Goal: Information Seeking & Learning: Find specific fact

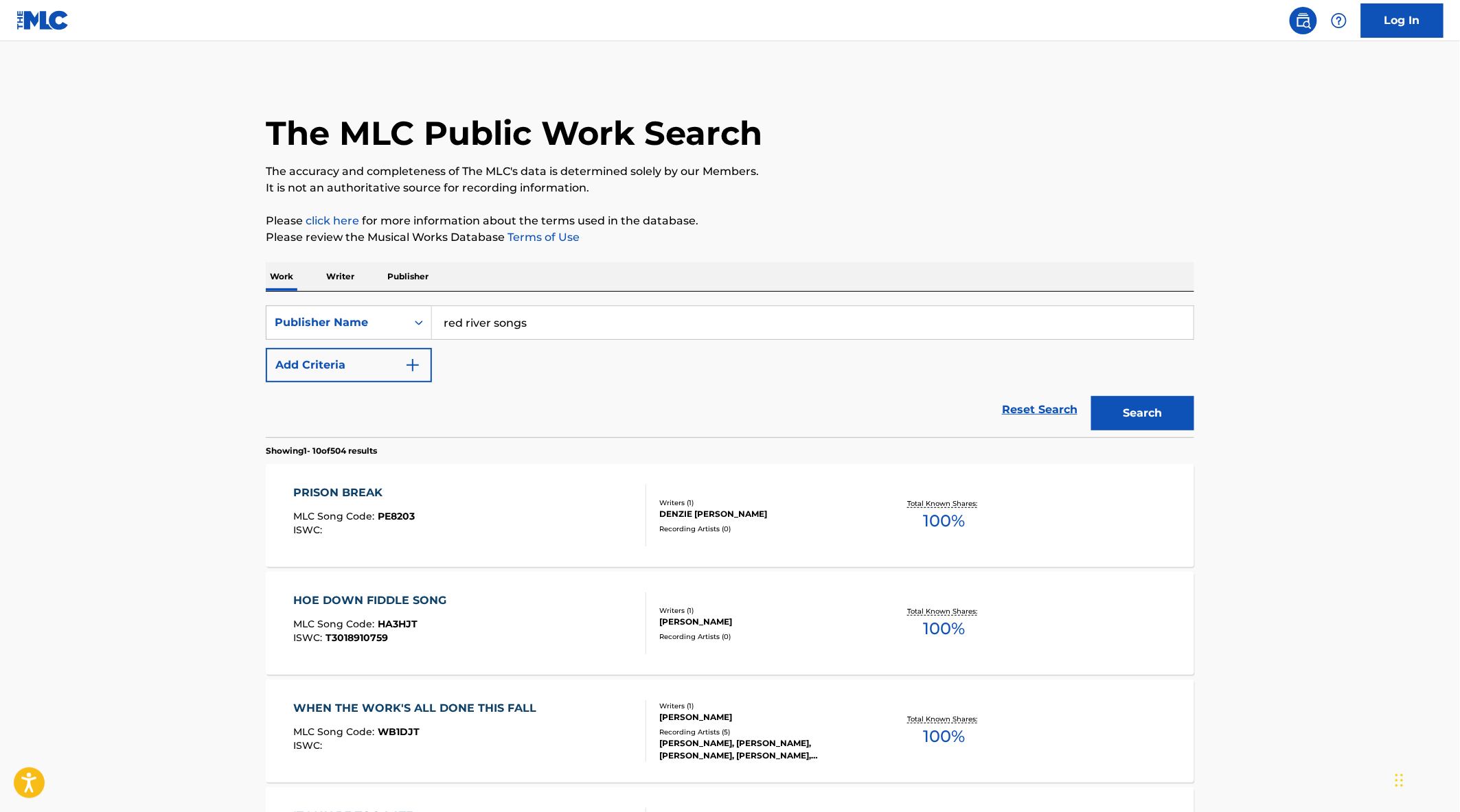
click at [457, 537] on div "PRISON BREAK MLC Song Code : PE8203 ISWC :" at bounding box center [470, 515] width 353 height 62
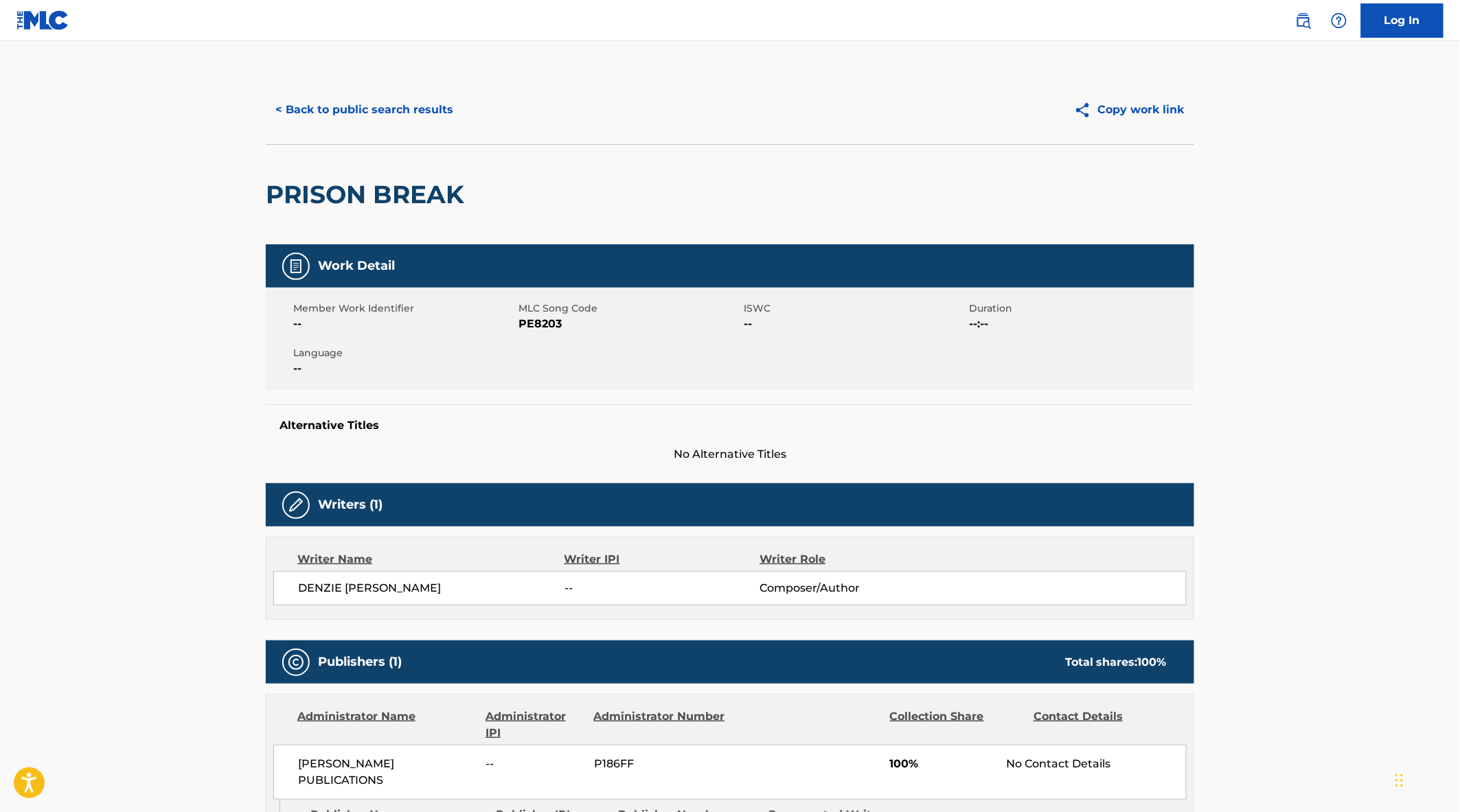
click at [306, 118] on button "< Back to public search results" at bounding box center [364, 110] width 197 height 34
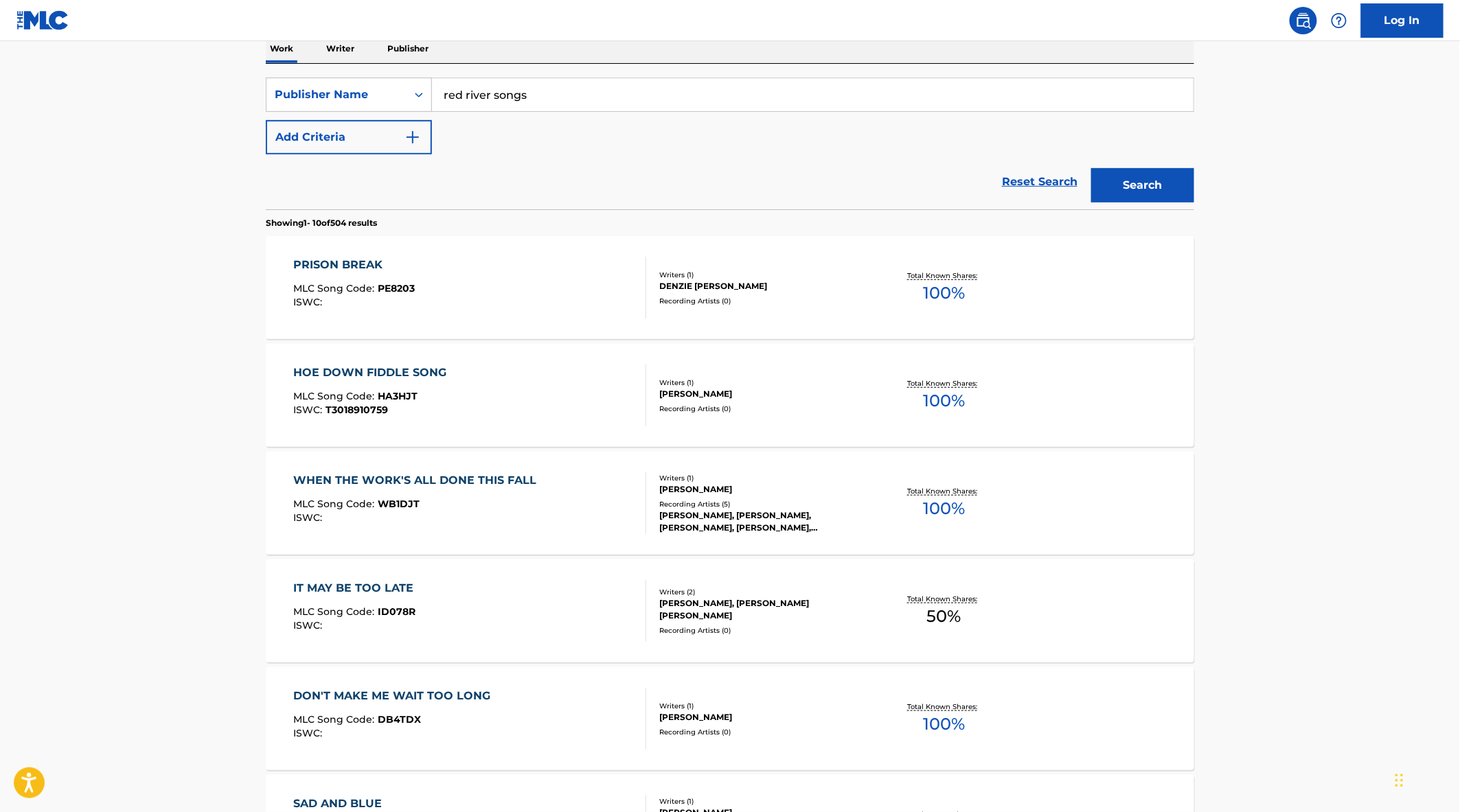
scroll to position [228, 0]
click at [503, 492] on div "WHEN THE WORK'S ALL DONE THIS FALL MLC Song Code : WB1DJT ISWC :" at bounding box center [419, 502] width 250 height 62
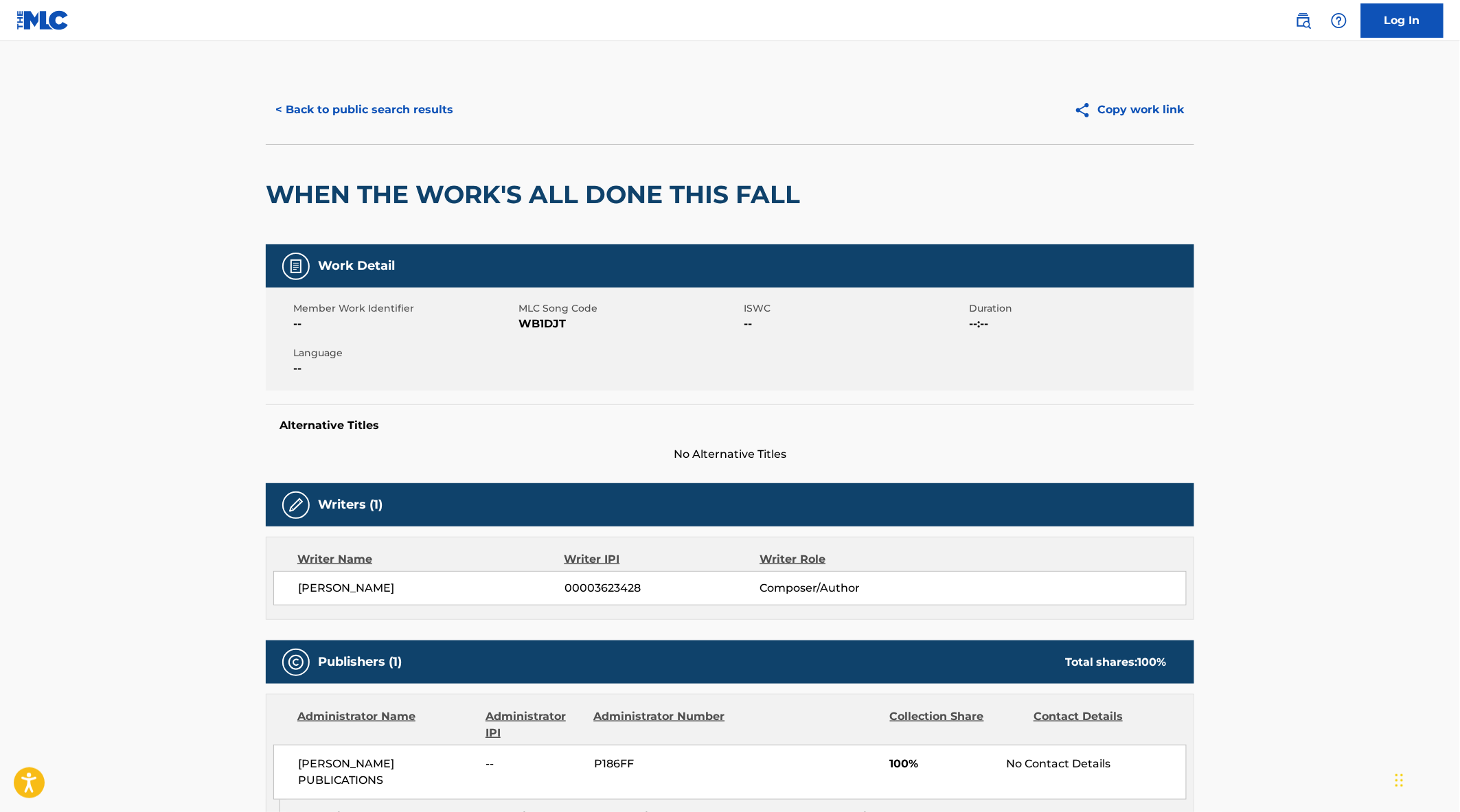
click at [327, 112] on button "< Back to public search results" at bounding box center [364, 110] width 197 height 34
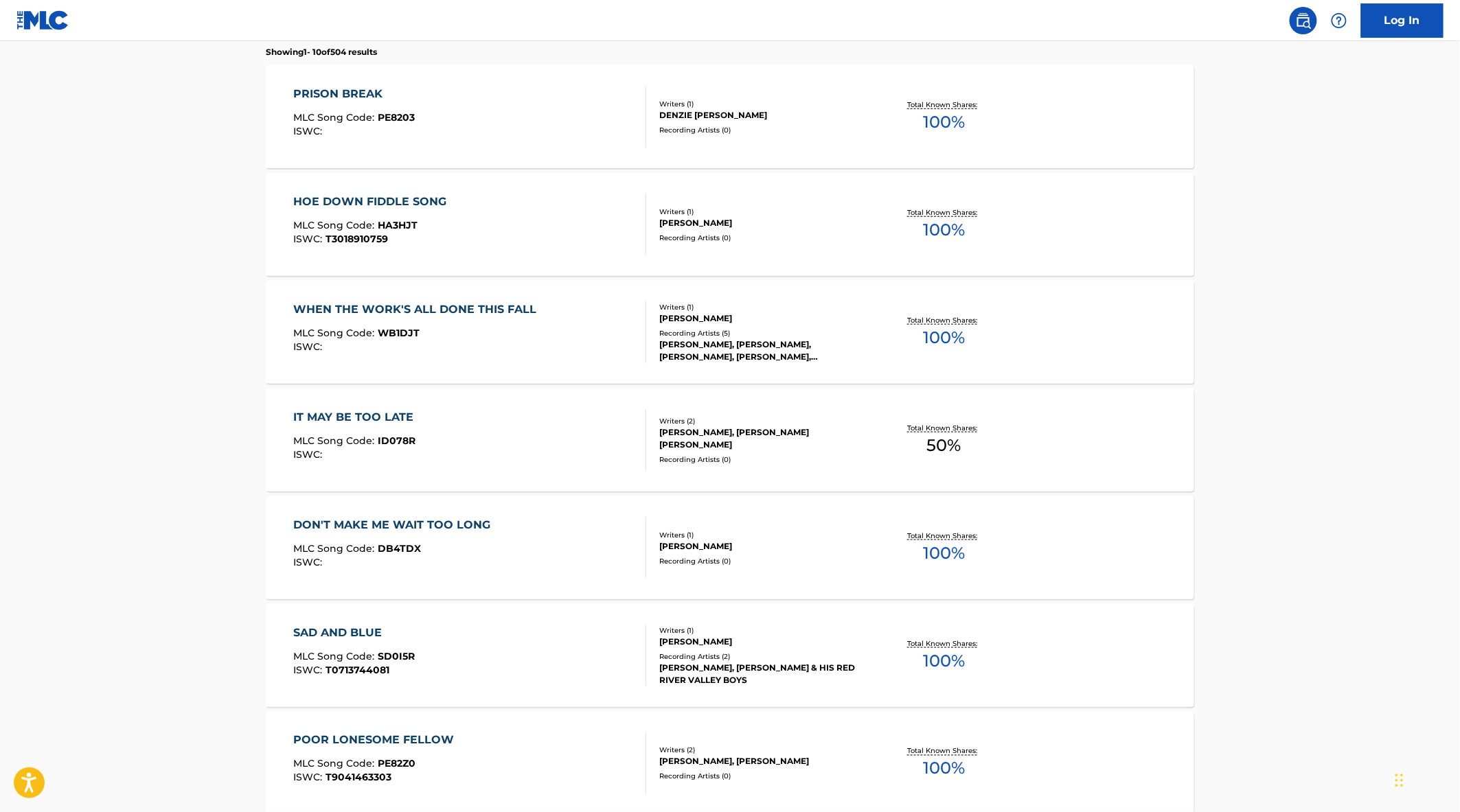
scroll to position [610, 0]
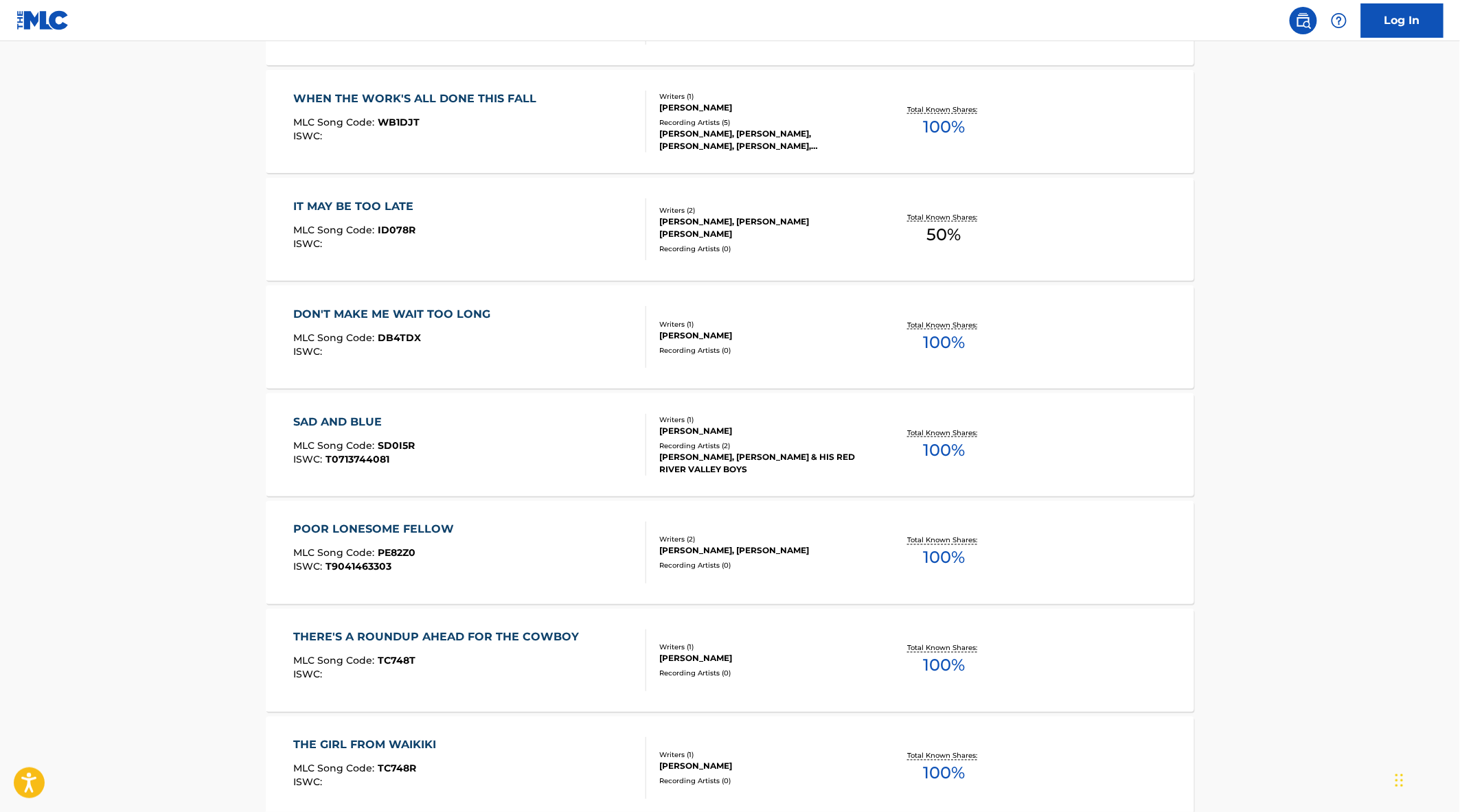
click at [492, 577] on div "POOR LONESOME FELLOW MLC Song Code : PE82Z0 ISWC : T9041463303" at bounding box center [470, 552] width 353 height 62
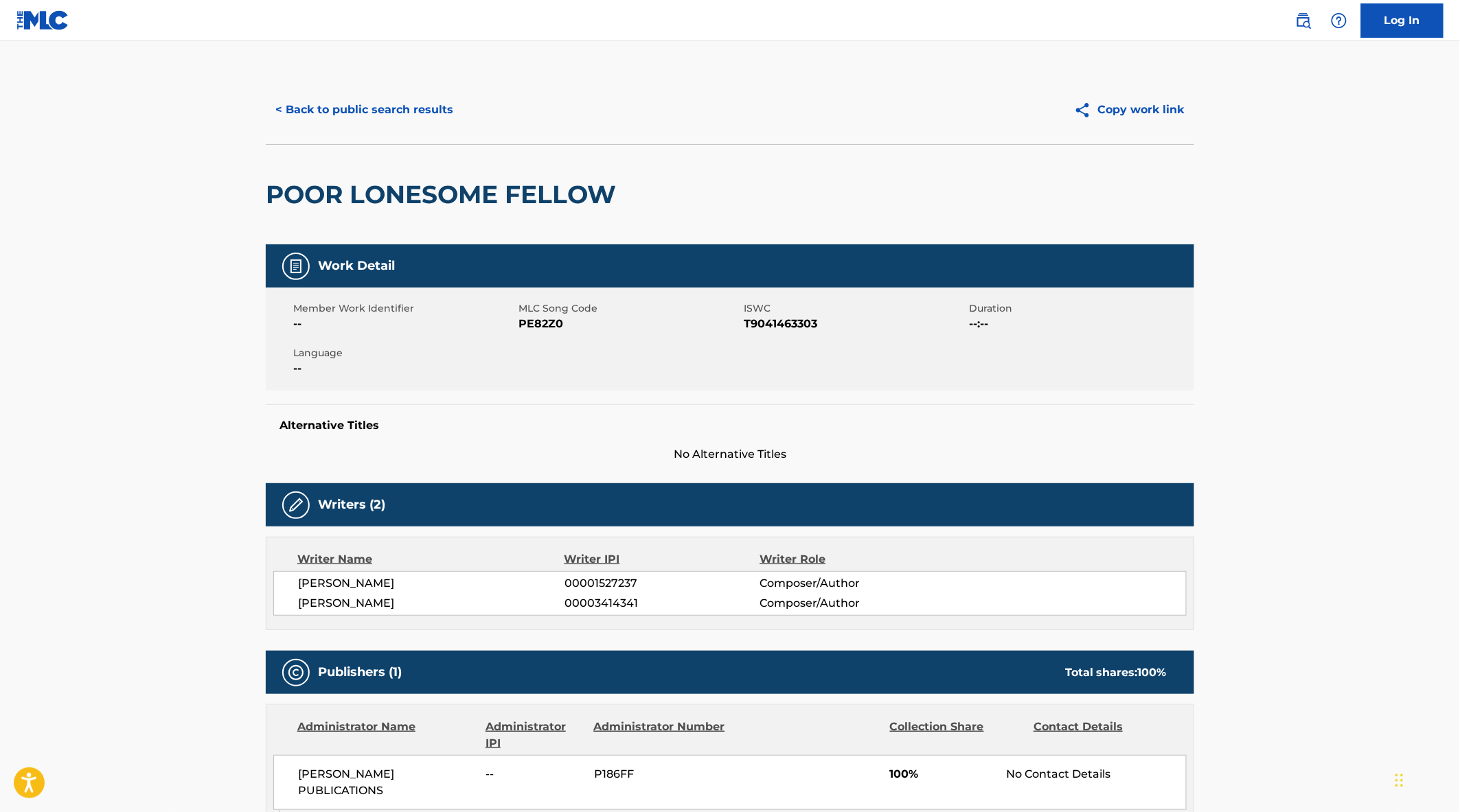
click at [318, 112] on button "< Back to public search results" at bounding box center [364, 110] width 197 height 34
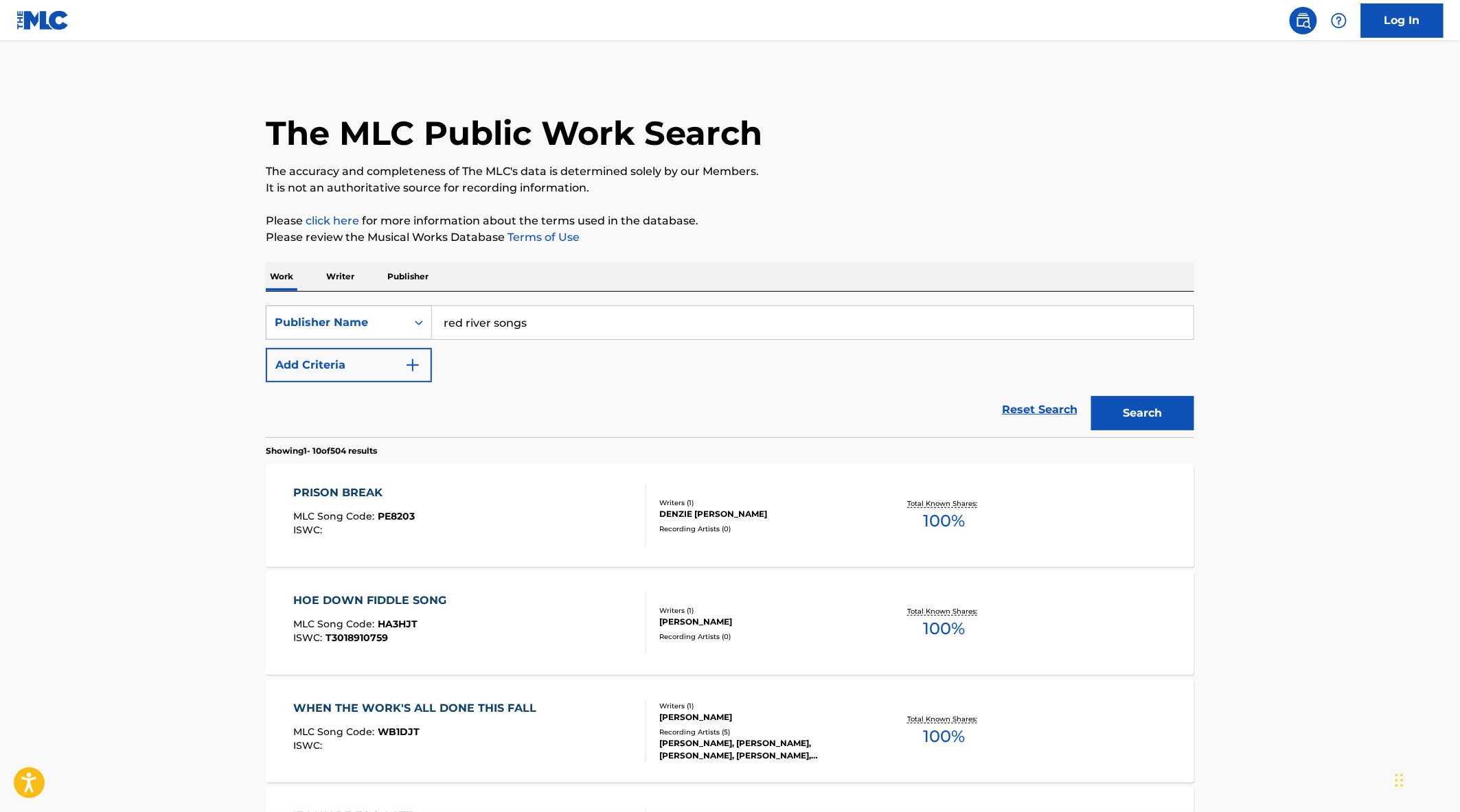
drag, startPoint x: 563, startPoint y: 330, endPoint x: 420, endPoint y: 330, distance: 143.0
click at [422, 331] on div "SearchWithCriteria3b0aa116-5cea-4a12-bc8c-bb5edfa572a4 Publisher Name red river…" at bounding box center [730, 323] width 928 height 34
click at [416, 328] on icon "Search Form" at bounding box center [419, 323] width 13 height 13
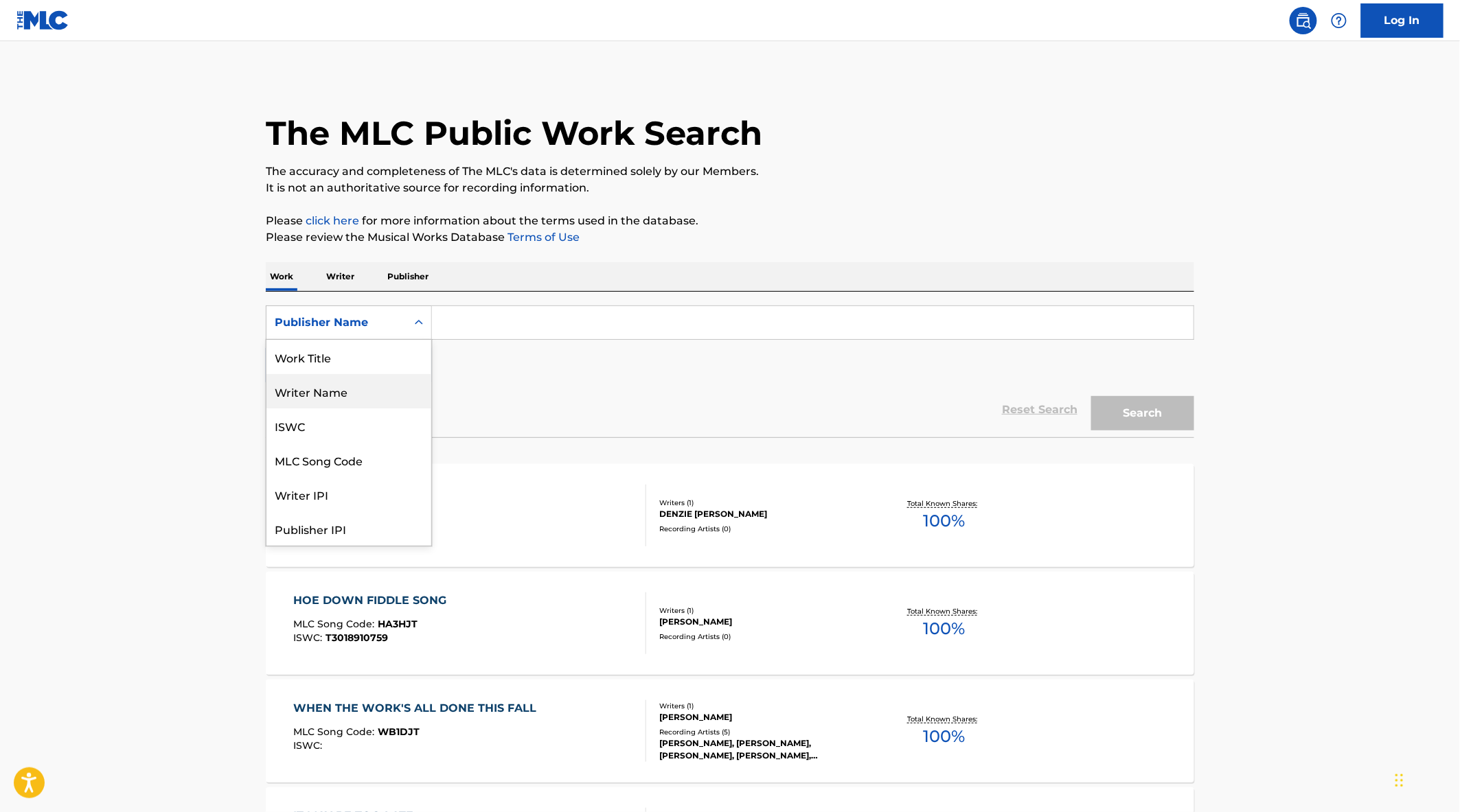
click at [350, 393] on div "Writer Name" at bounding box center [349, 391] width 165 height 34
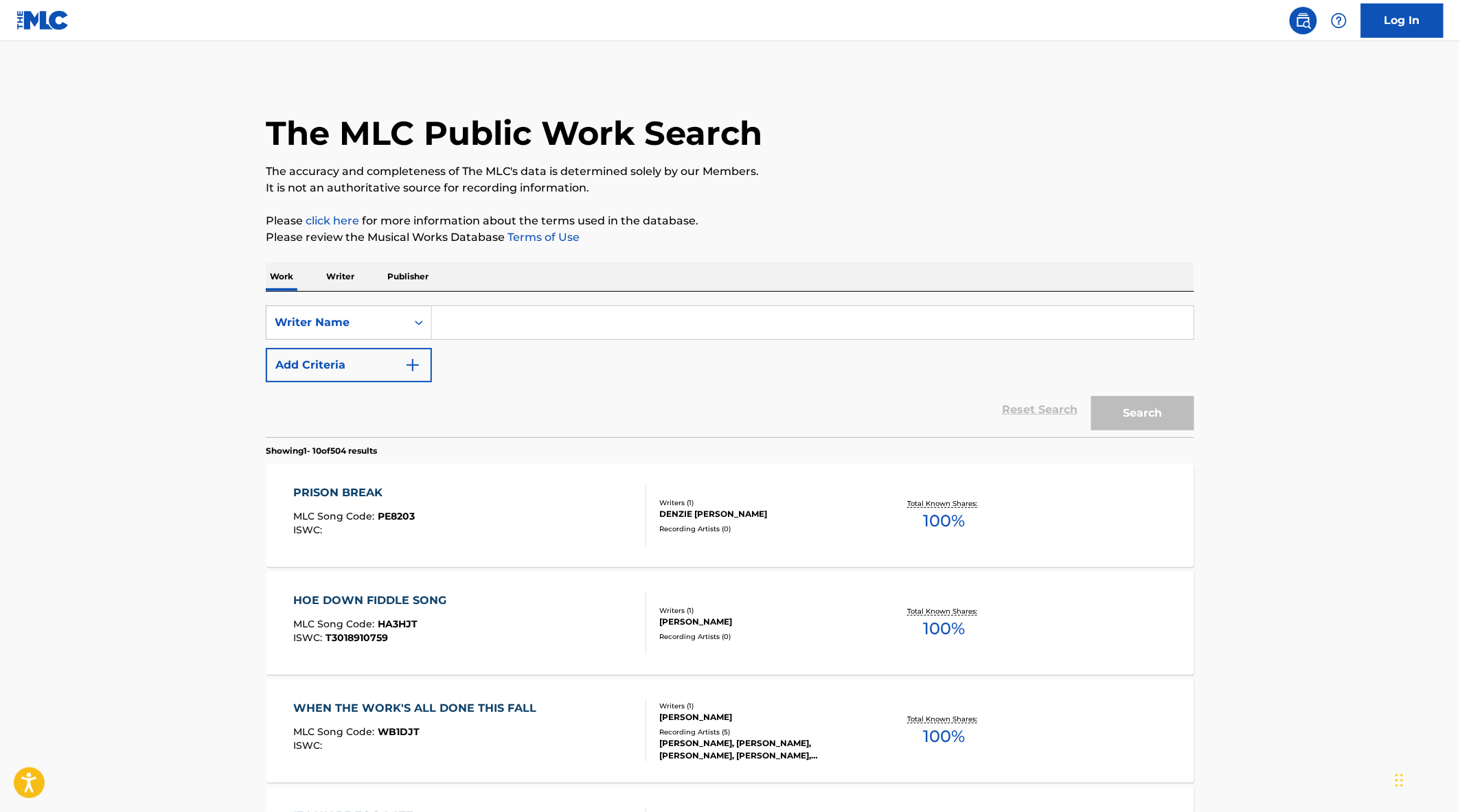
click at [477, 320] on input "Search Form" at bounding box center [813, 323] width 762 height 33
type input "[PERSON_NAME]"
click at [1091, 396] on button "Search" at bounding box center [1142, 413] width 103 height 34
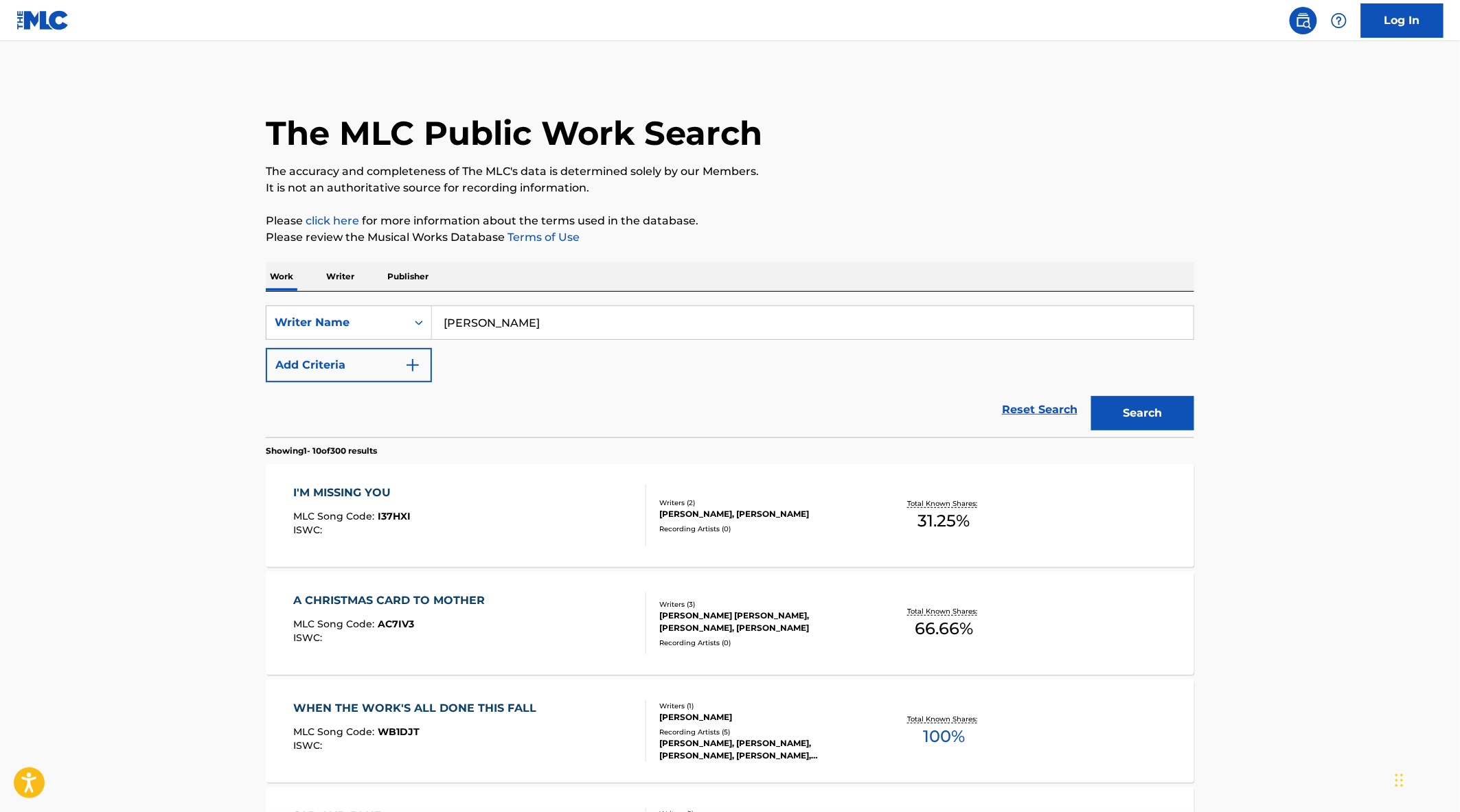
click at [547, 522] on div "I'M MISSING YOU MLC Song Code : I37HXI ISWC :" at bounding box center [470, 515] width 353 height 62
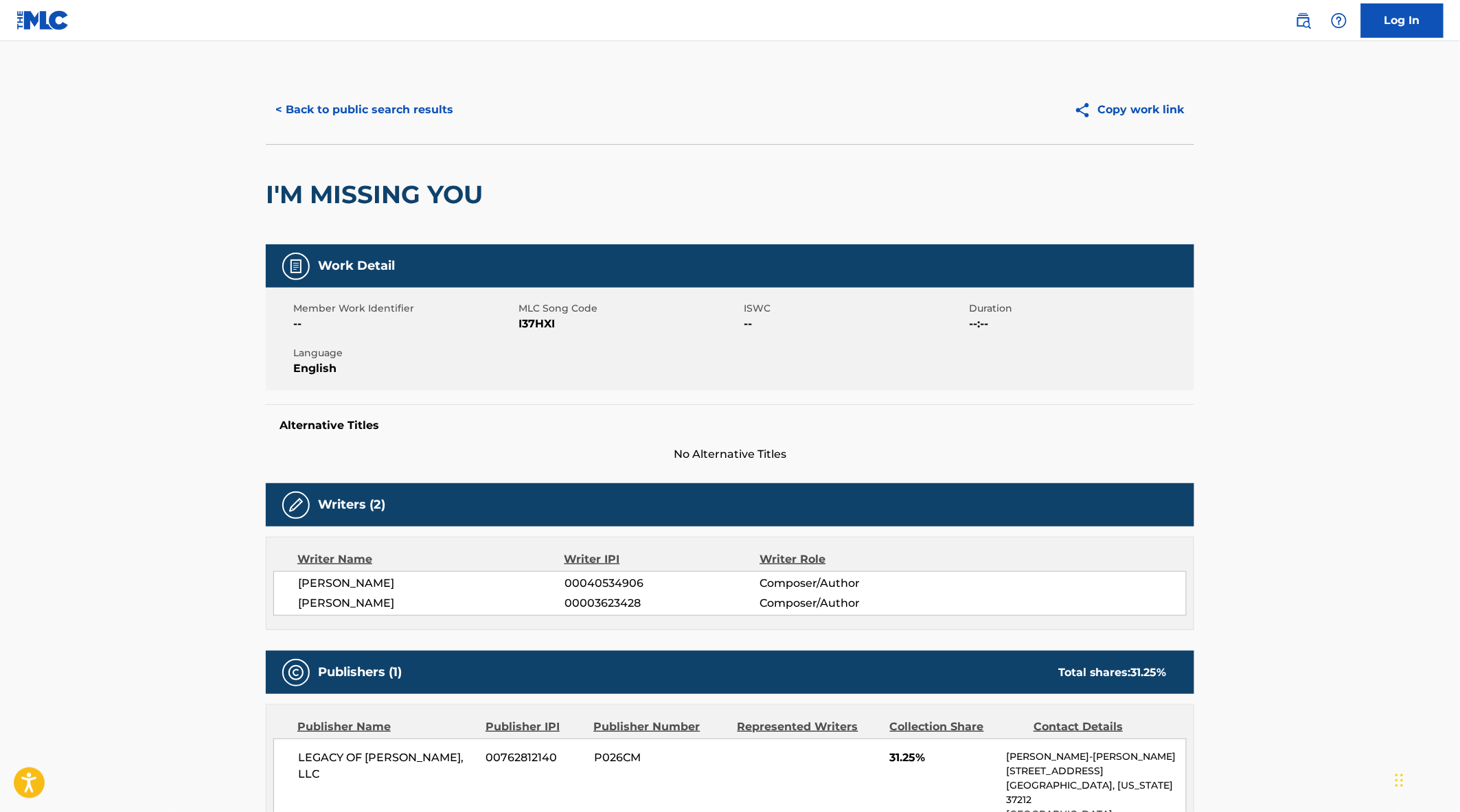
click at [332, 112] on button "< Back to public search results" at bounding box center [364, 110] width 197 height 34
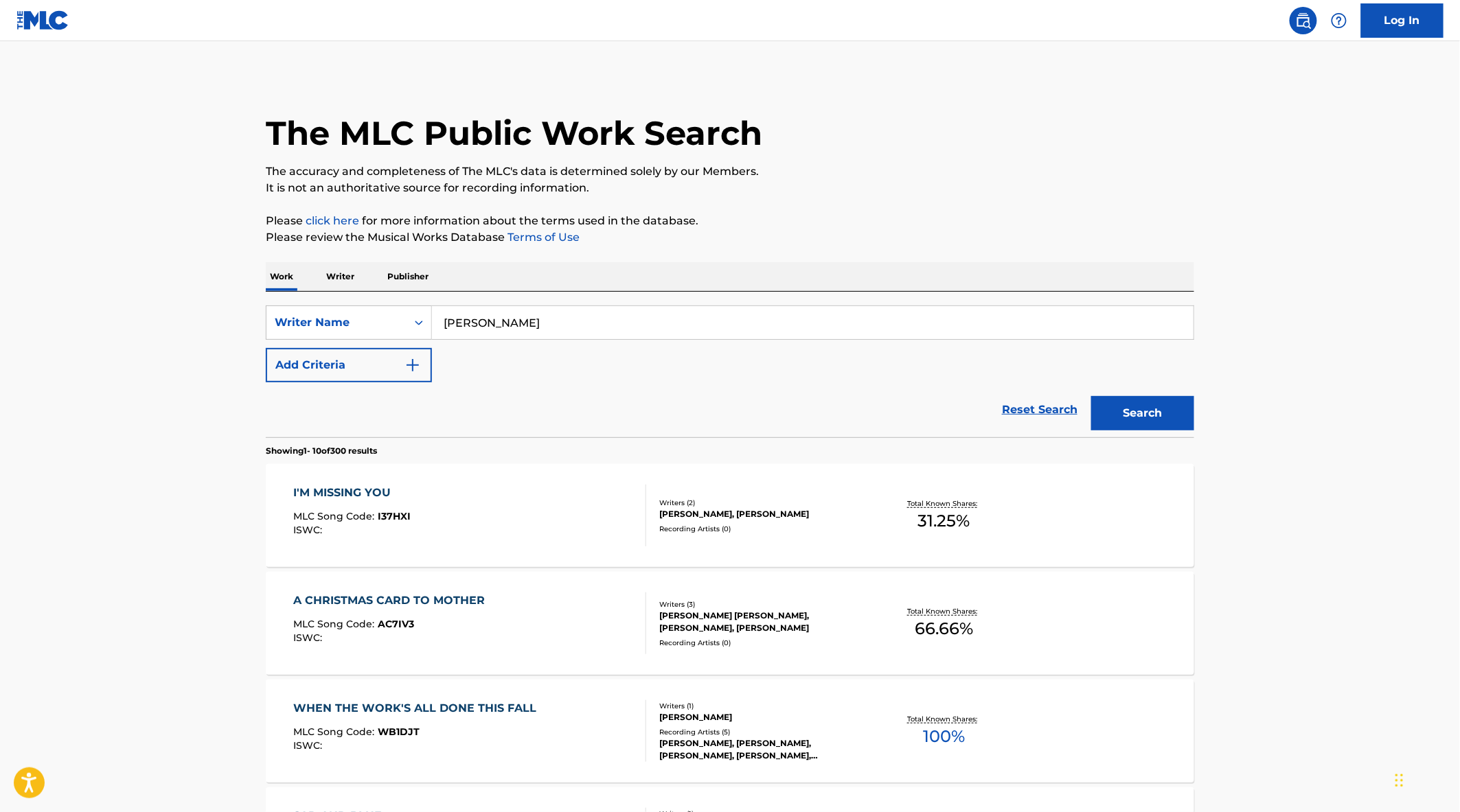
click at [538, 511] on div "I'M MISSING YOU MLC Song Code : I37HXI ISWC :" at bounding box center [470, 515] width 353 height 62
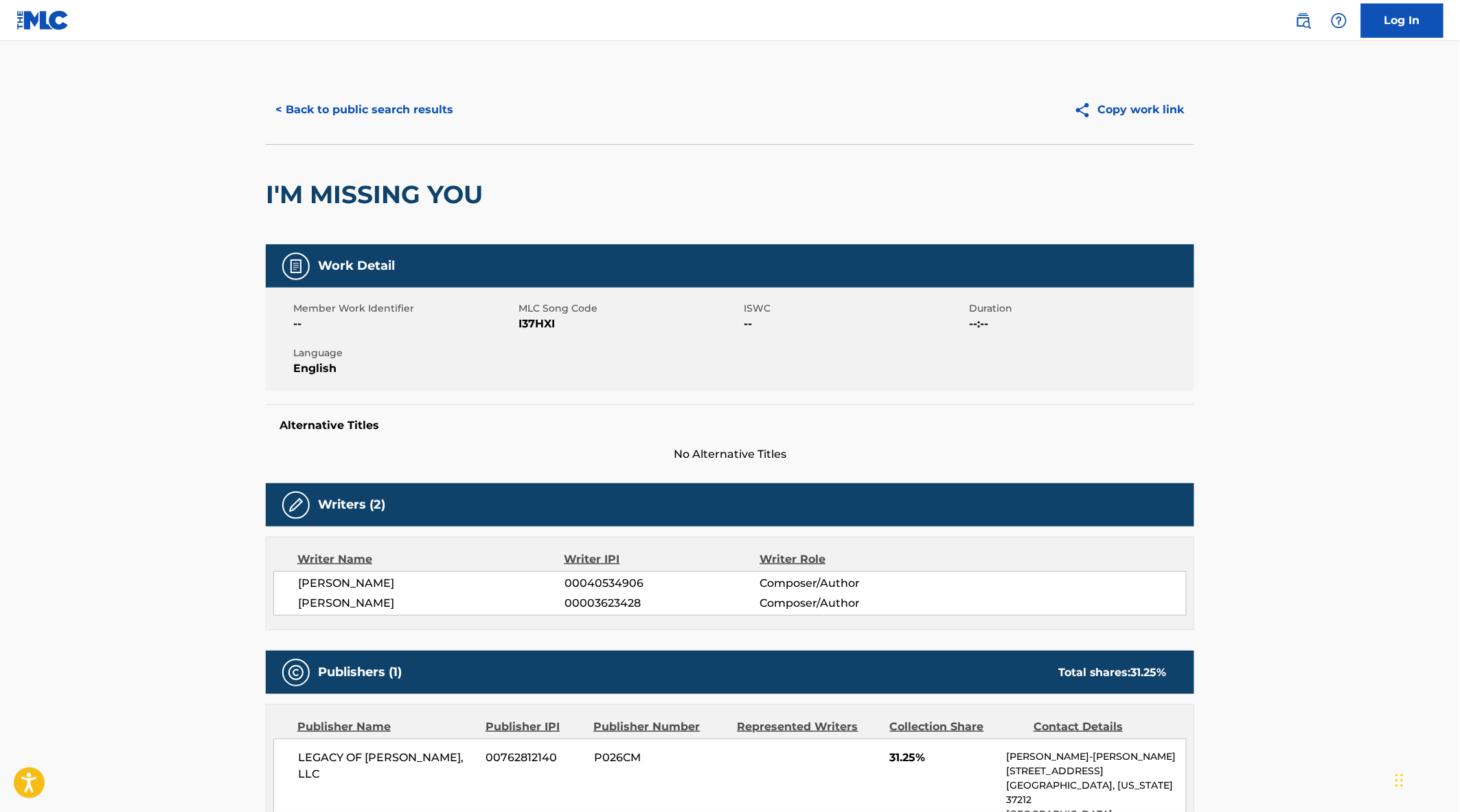
click at [368, 120] on button "< Back to public search results" at bounding box center [364, 110] width 197 height 34
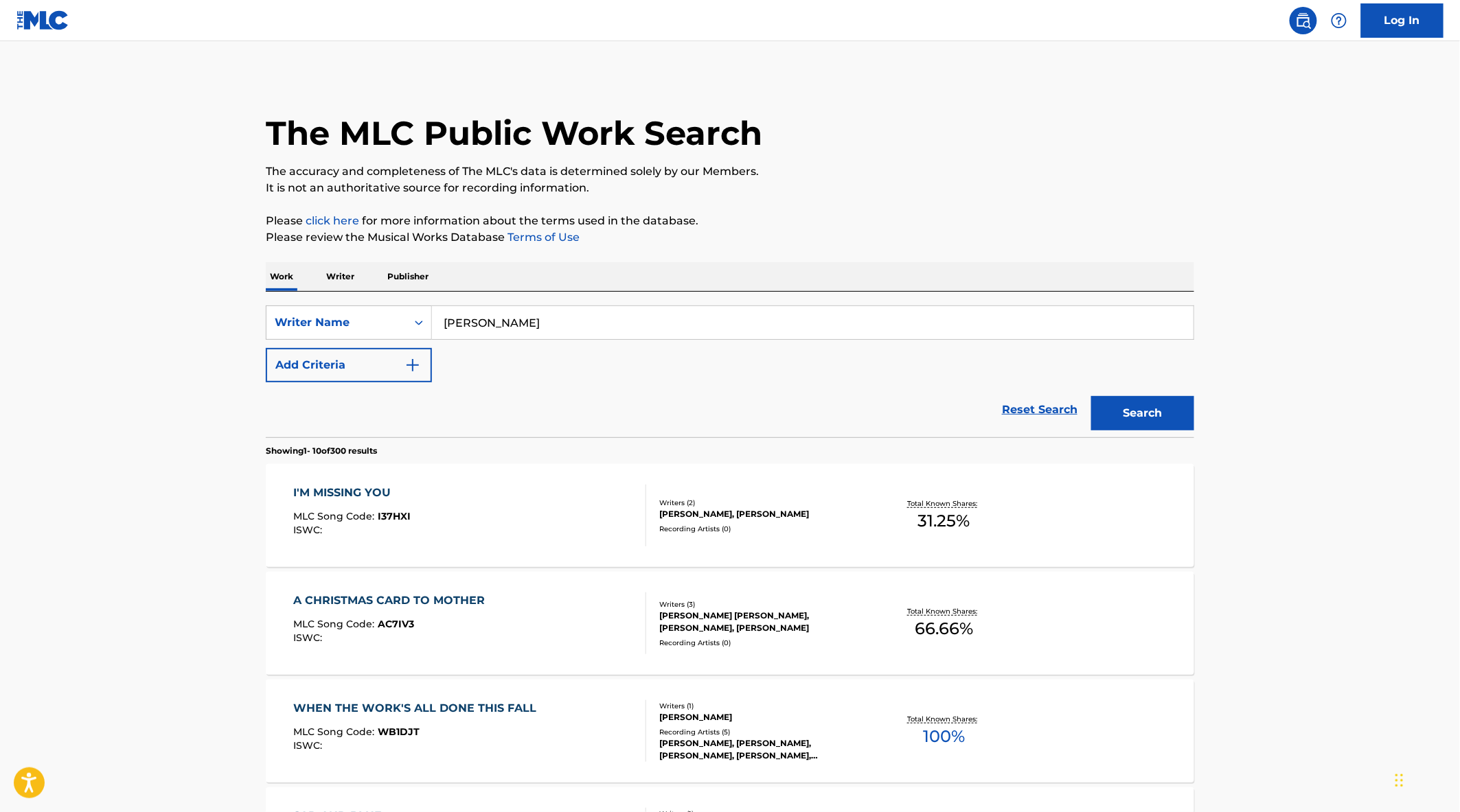
click at [541, 514] on div "I'M MISSING YOU MLC Song Code : I37HXI ISWC :" at bounding box center [470, 515] width 353 height 62
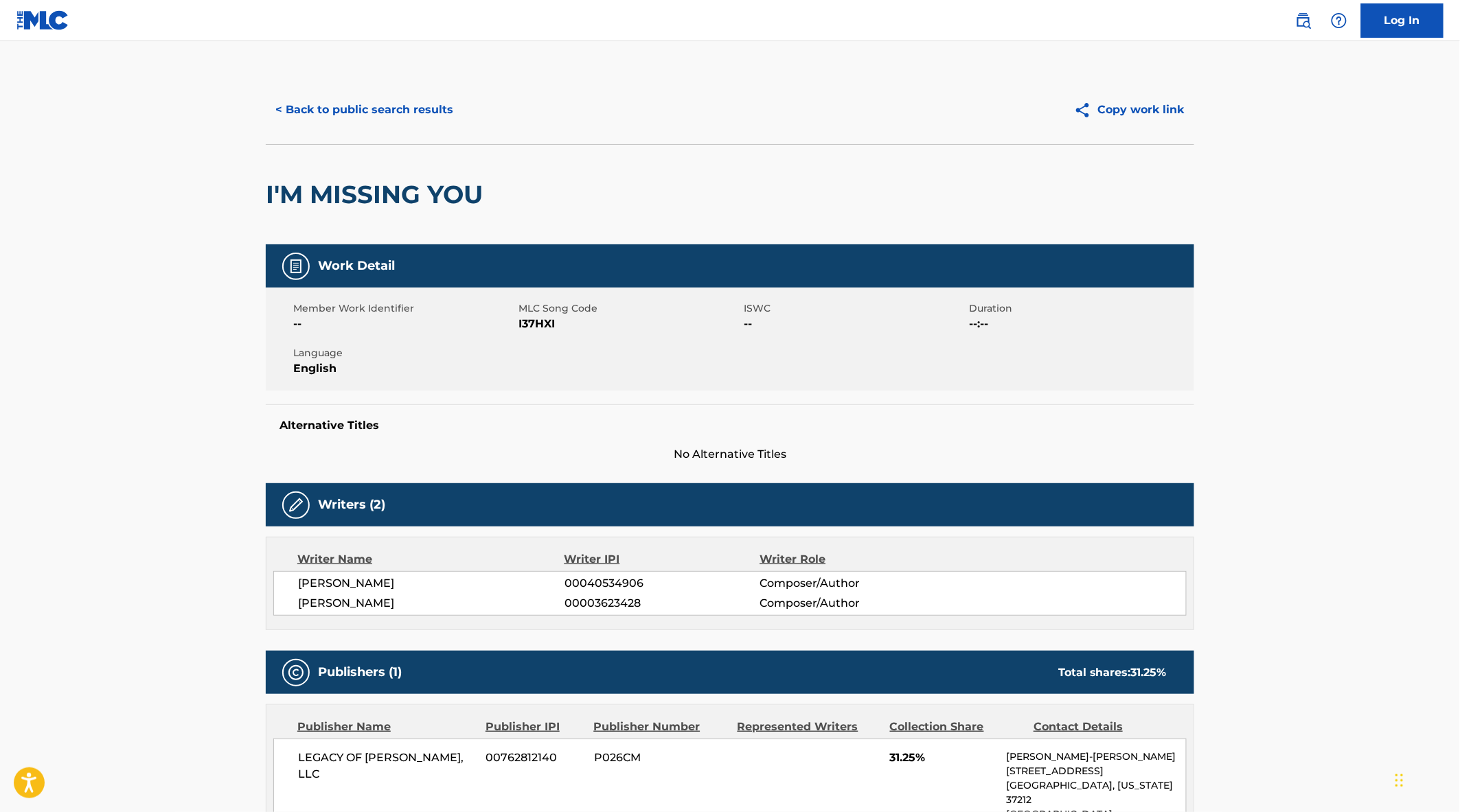
click at [349, 112] on button "< Back to public search results" at bounding box center [364, 110] width 197 height 34
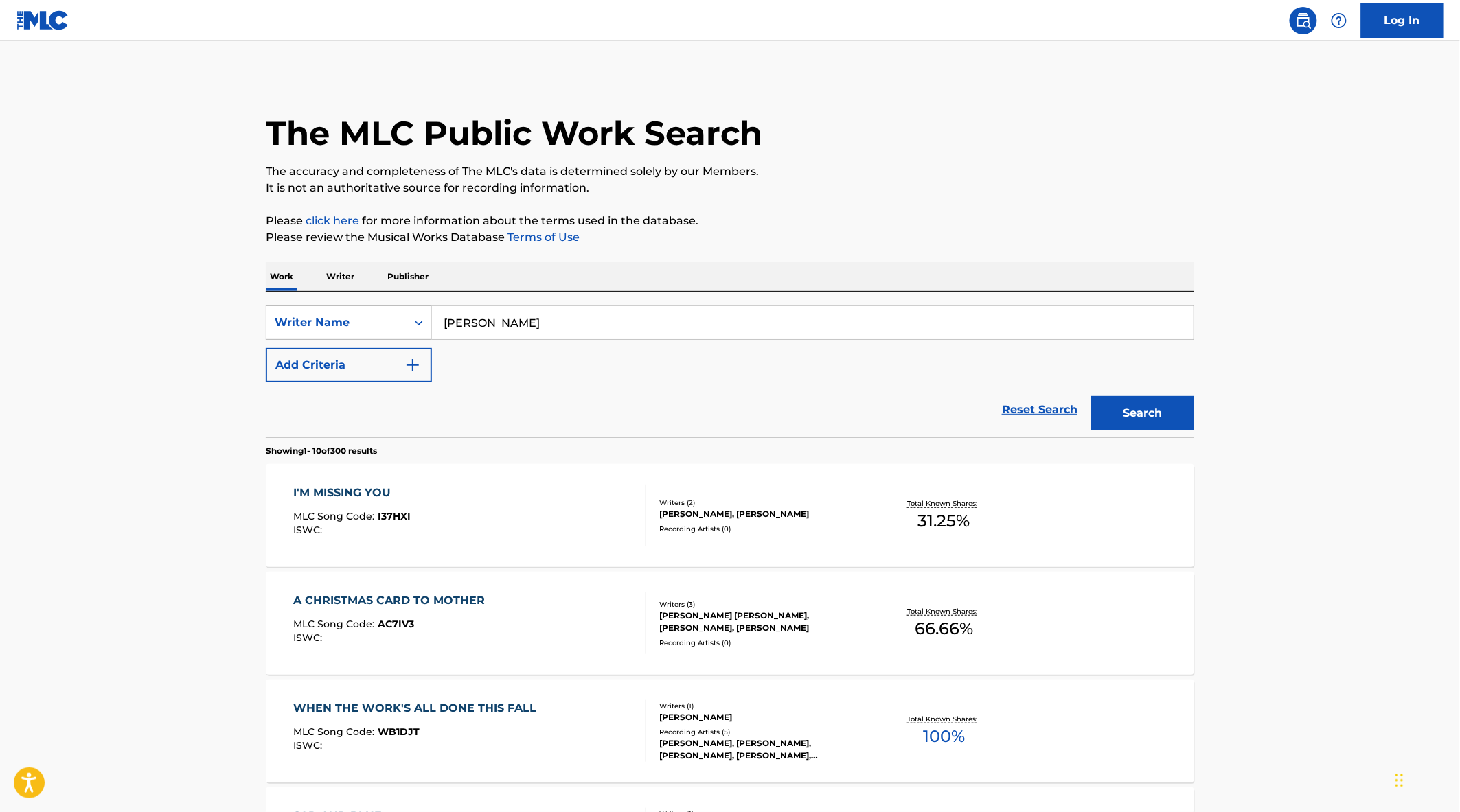
click at [366, 328] on div "Writer Name" at bounding box center [336, 323] width 123 height 16
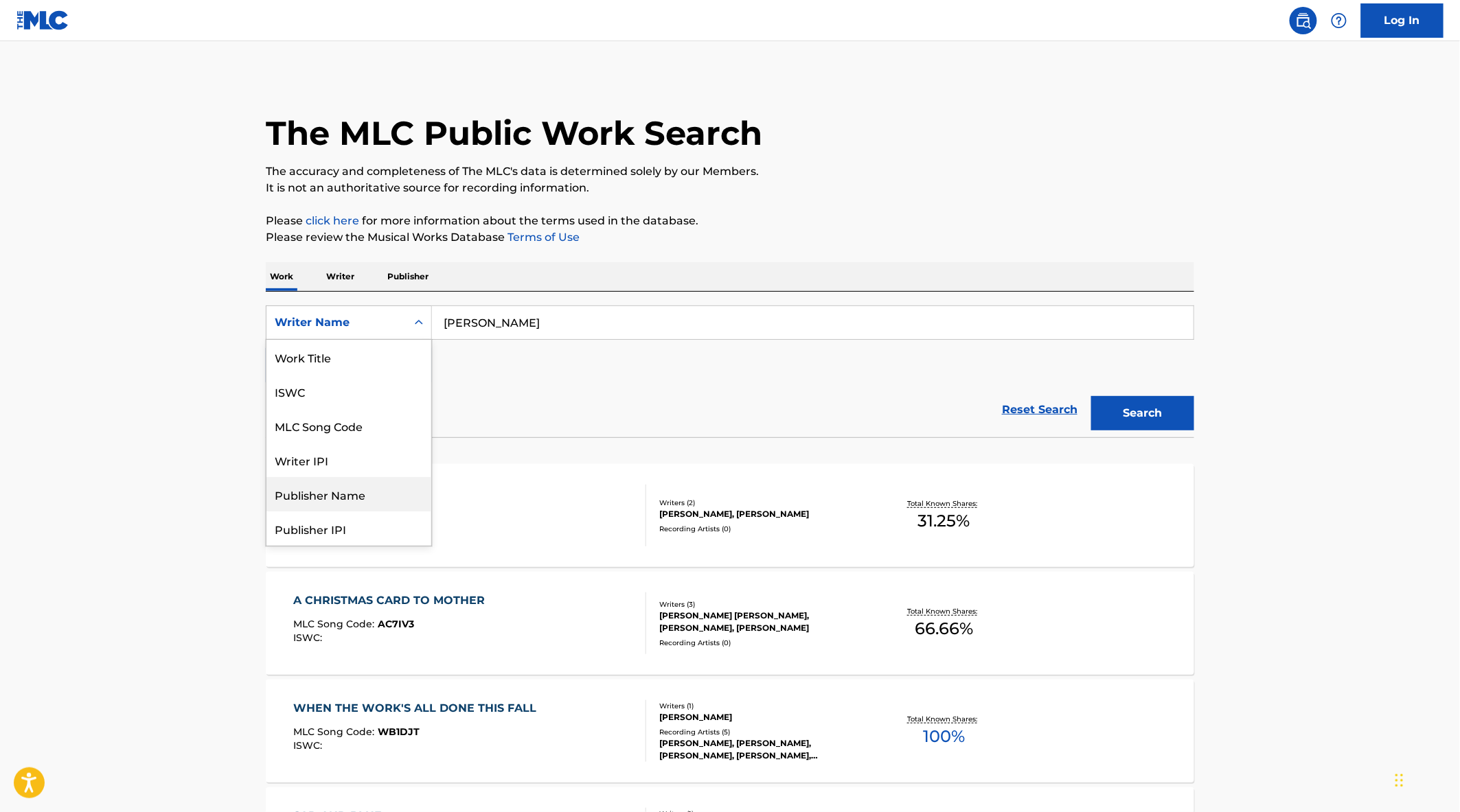
click at [365, 496] on div "Publisher Name" at bounding box center [349, 494] width 165 height 34
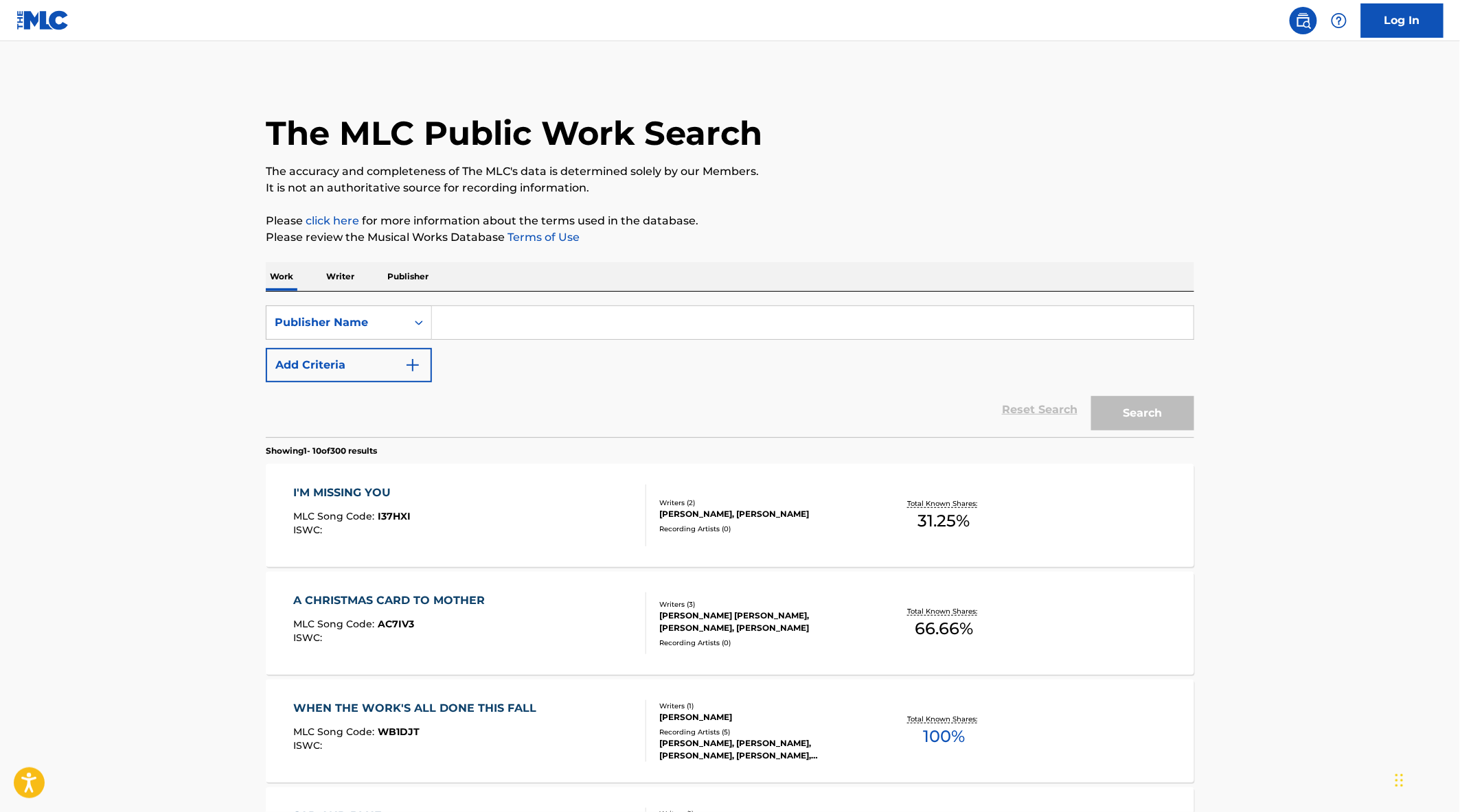
click at [541, 333] on input "Search Form" at bounding box center [813, 323] width 762 height 33
type input "red river"
click at [1091, 396] on button "Search" at bounding box center [1142, 413] width 103 height 34
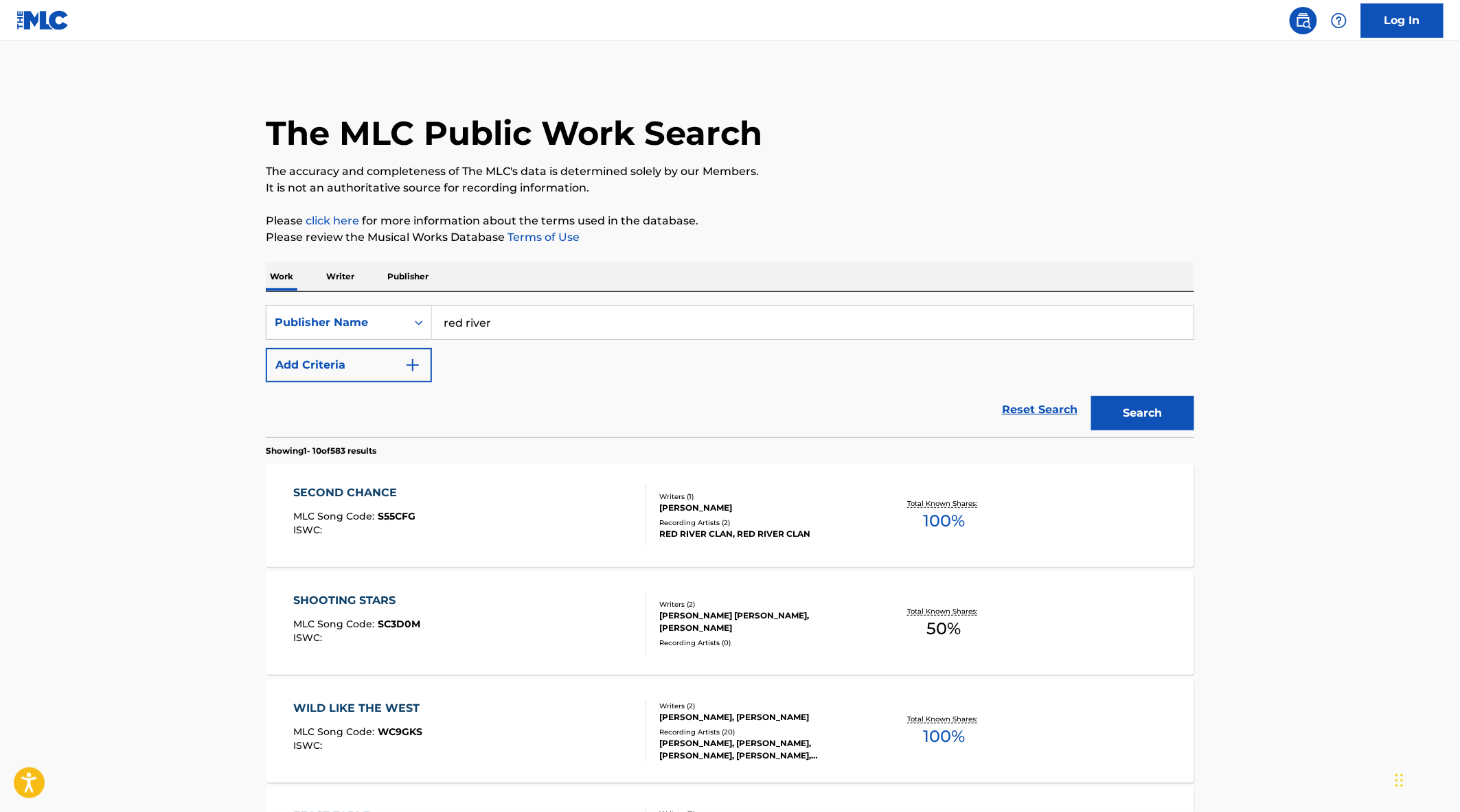
click at [491, 523] on div "SECOND CHANCE MLC Song Code : S55CFG ISWC :" at bounding box center [470, 515] width 353 height 62
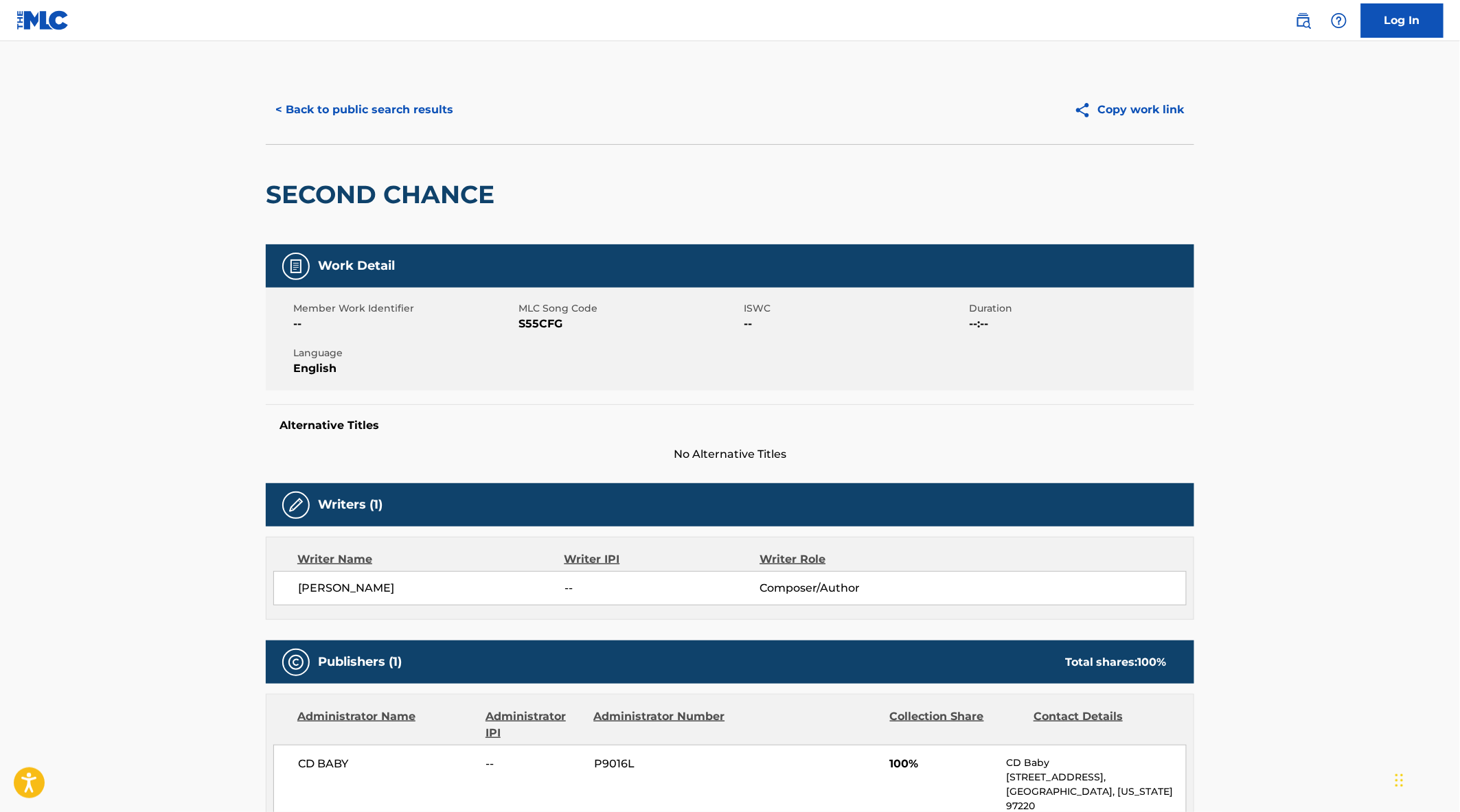
click at [344, 100] on button "< Back to public search results" at bounding box center [364, 110] width 197 height 34
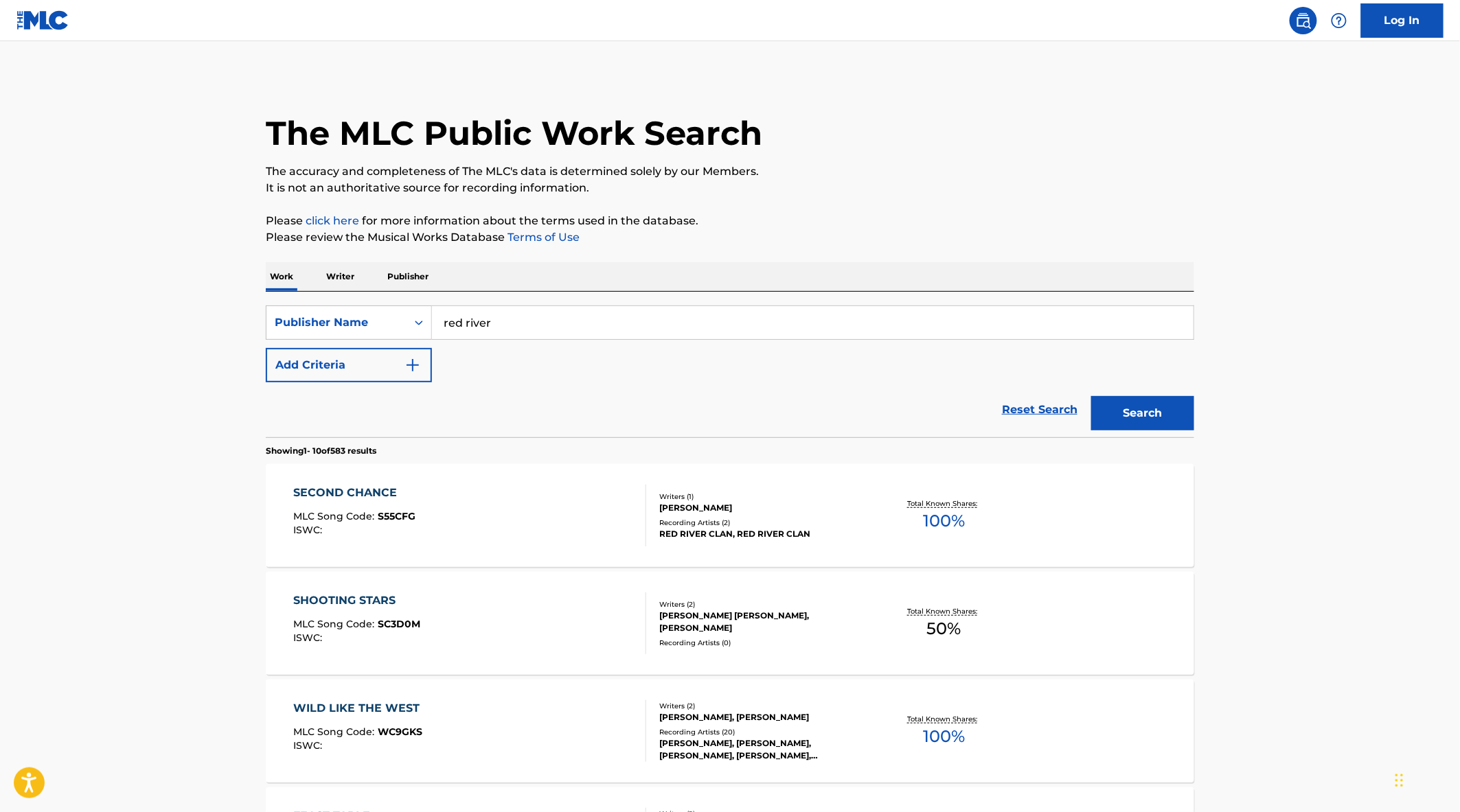
click at [551, 326] on input "red river" at bounding box center [813, 323] width 762 height 33
type input "red river songs"
click at [1091, 396] on button "Search" at bounding box center [1142, 413] width 103 height 34
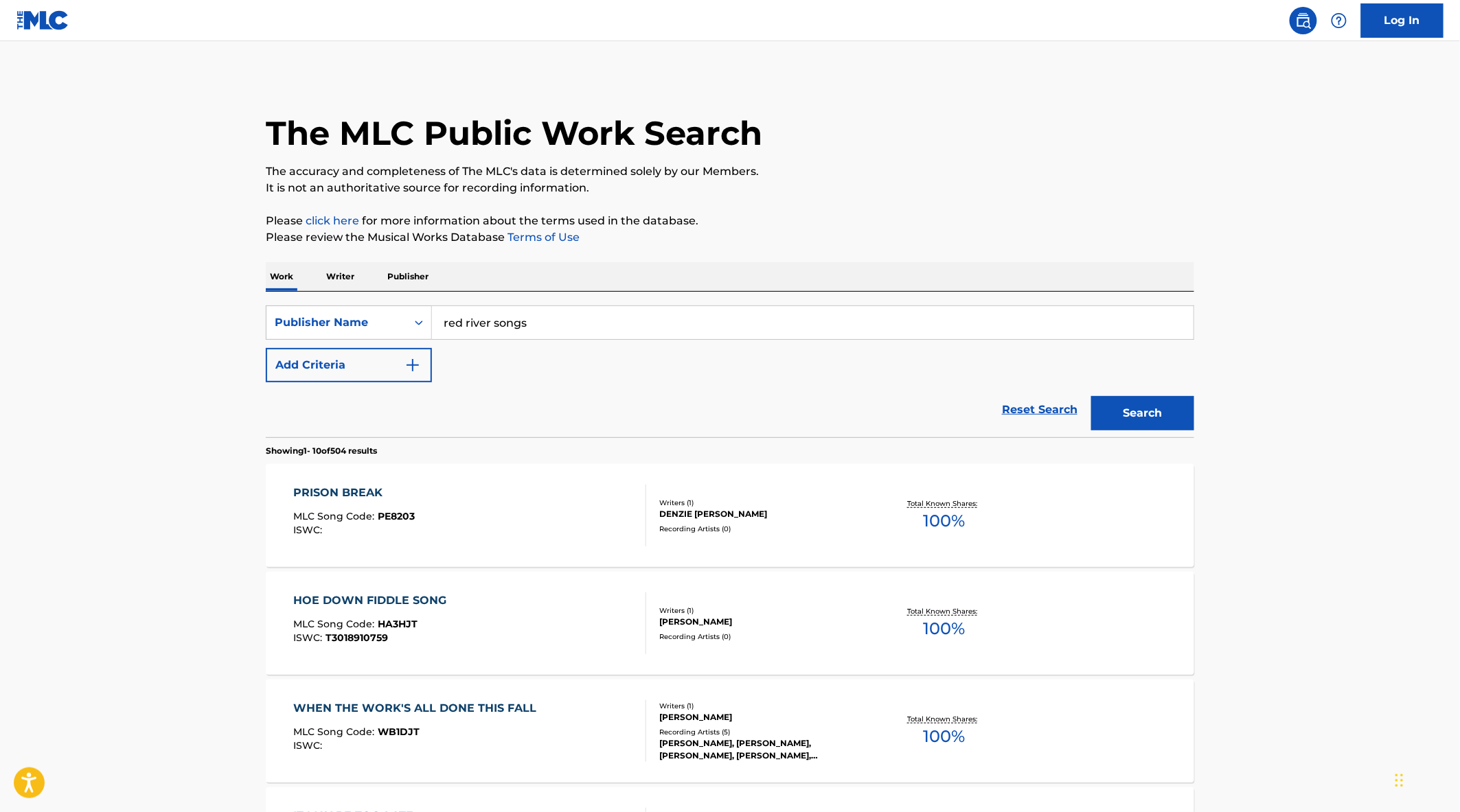
click at [485, 519] on div "PRISON BREAK MLC Song Code : PE8203 ISWC :" at bounding box center [470, 515] width 353 height 62
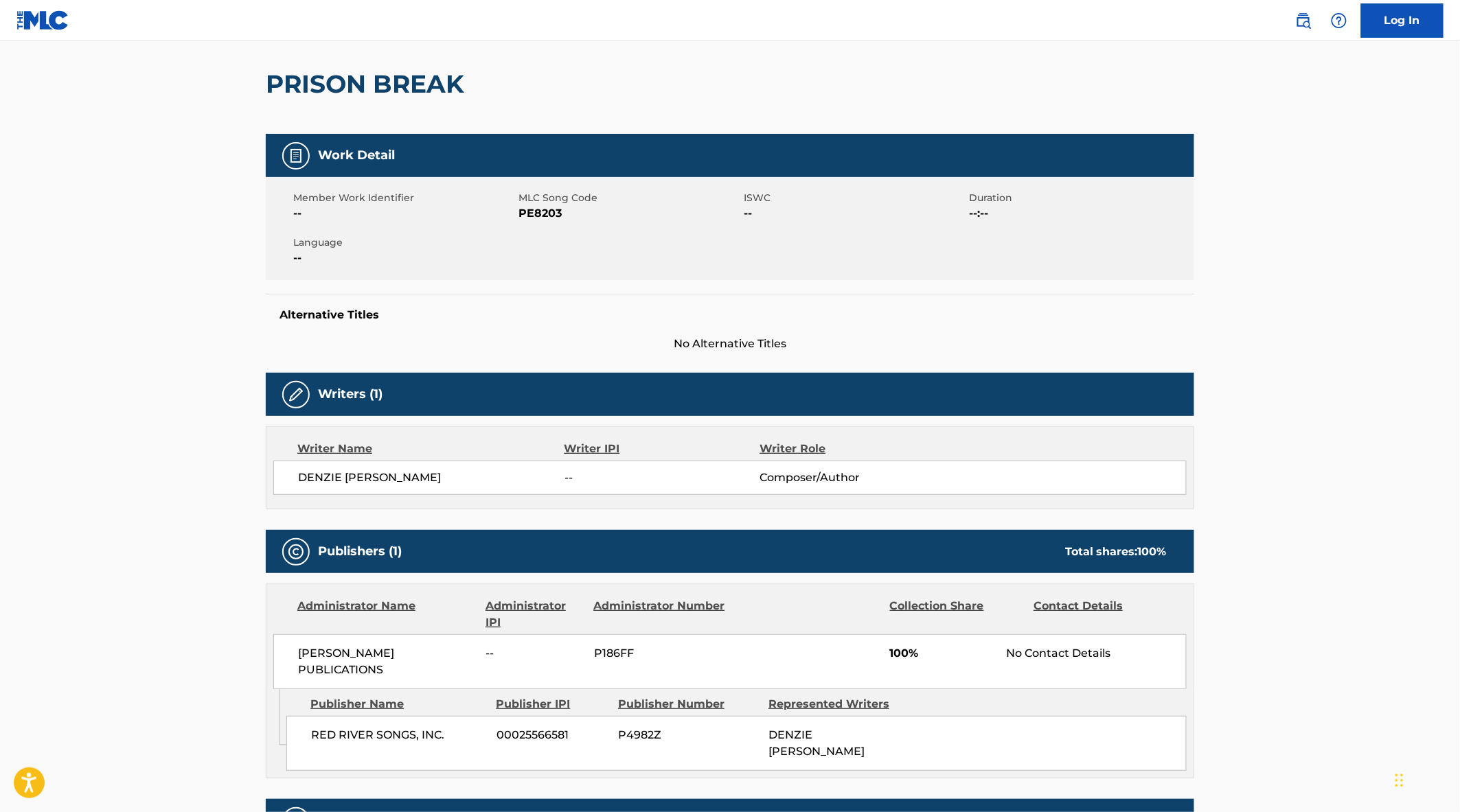
scroll to position [242, 0]
